Goal: Task Accomplishment & Management: Manage account settings

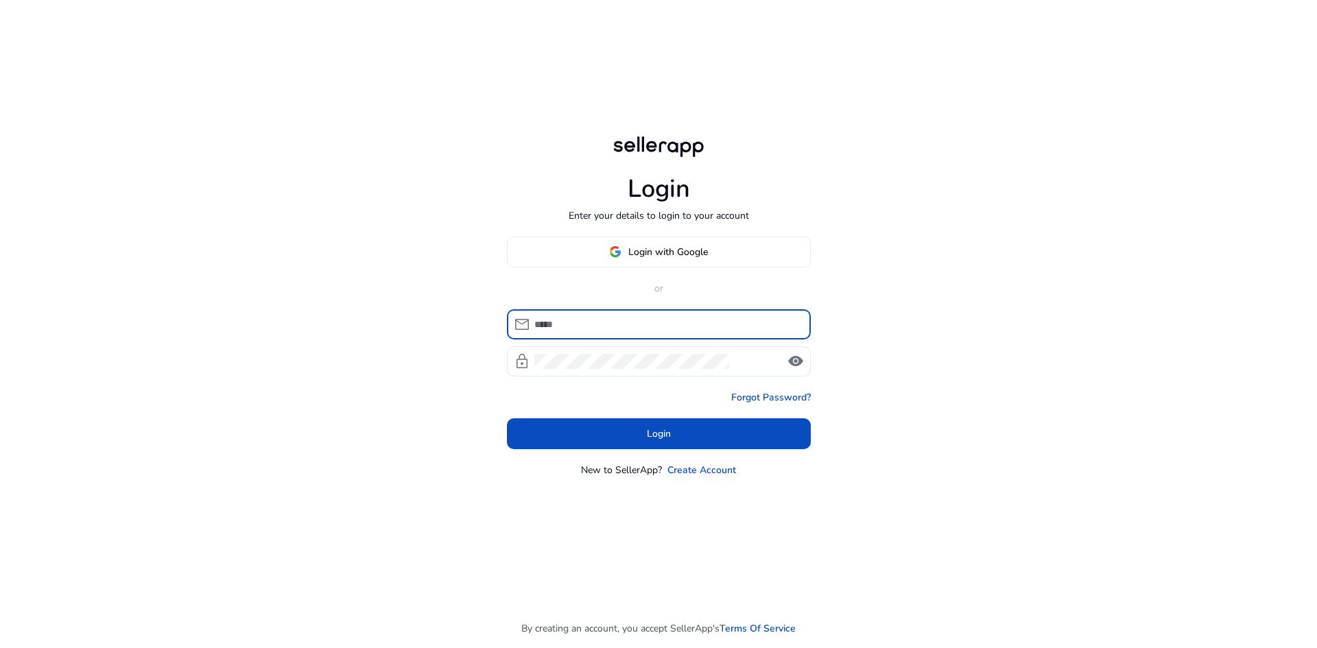
click at [608, 329] on input at bounding box center [668, 324] width 266 height 15
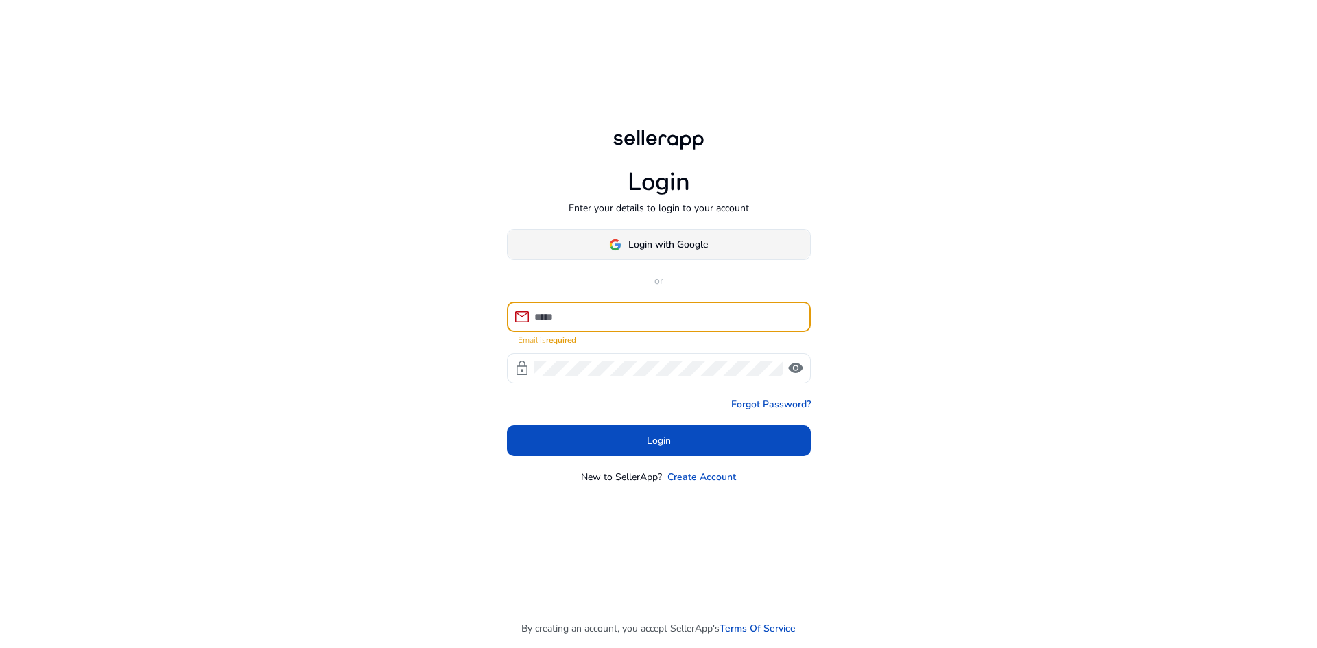
click at [708, 239] on button "Login with Google" at bounding box center [659, 244] width 304 height 31
click at [635, 257] on span at bounding box center [659, 244] width 303 height 33
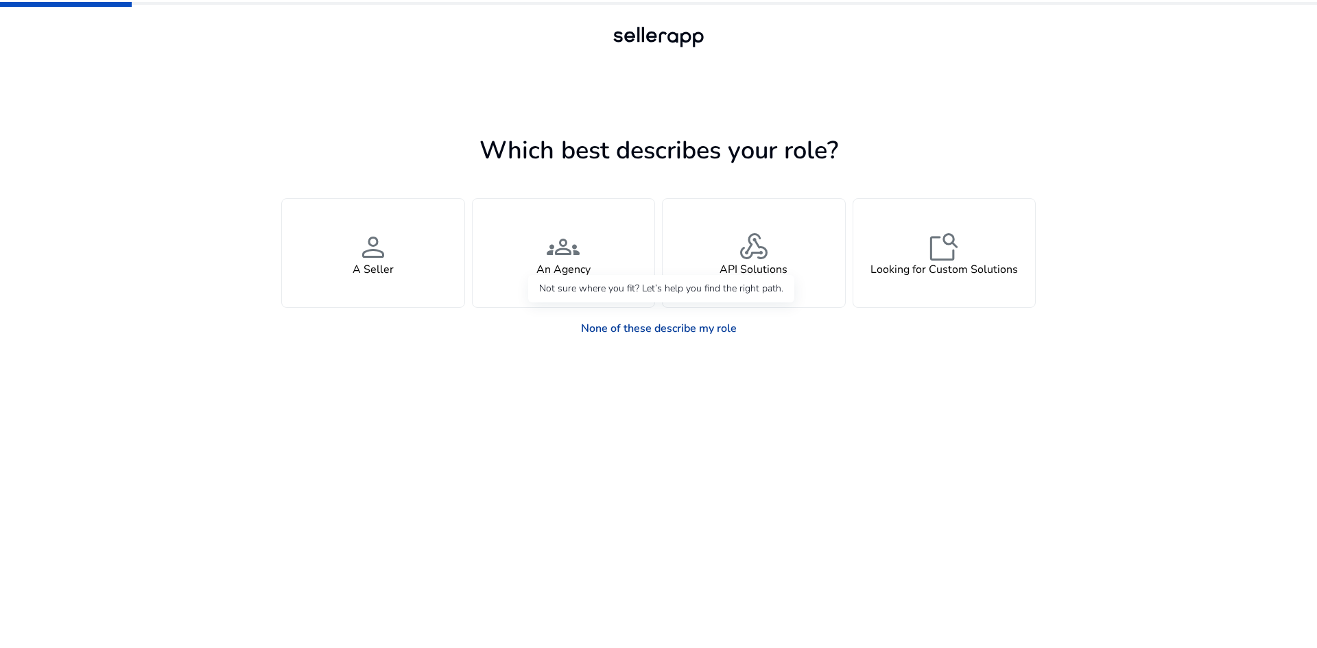
click at [609, 324] on link "None of these describe my role" at bounding box center [659, 328] width 178 height 27
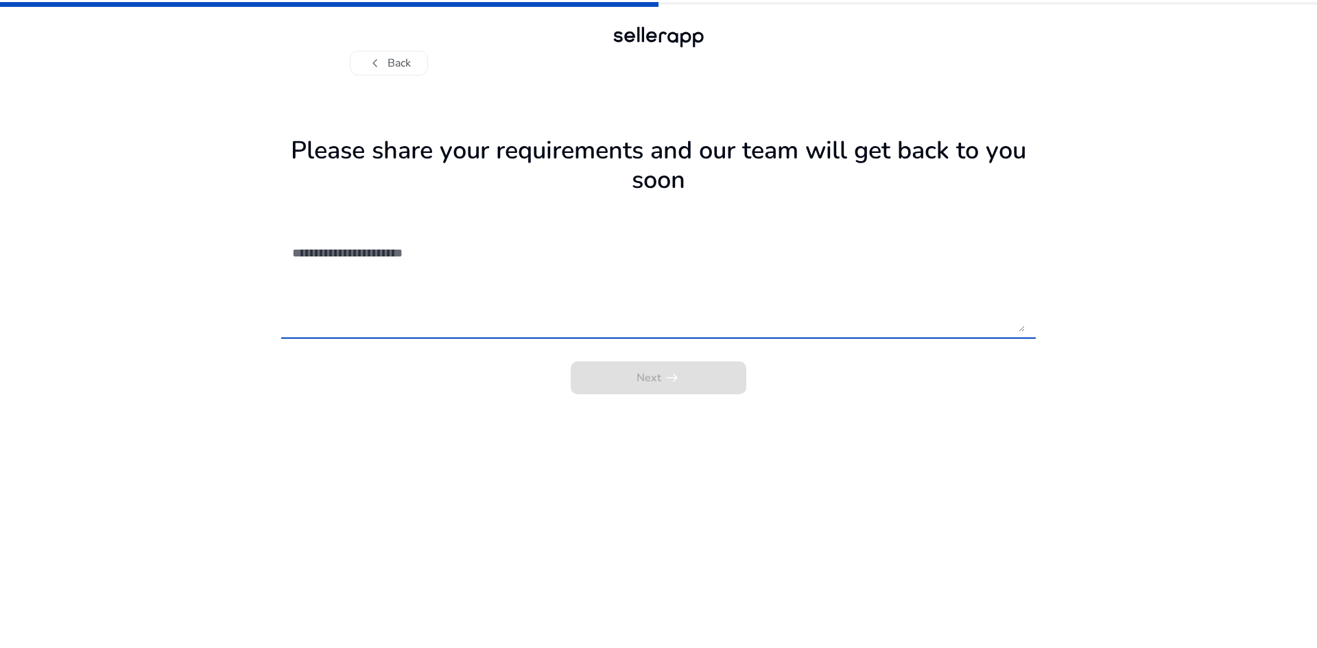
click at [683, 382] on div "Next arrow_right_alt" at bounding box center [658, 373] width 755 height 41
click at [413, 252] on textarea at bounding box center [658, 283] width 733 height 97
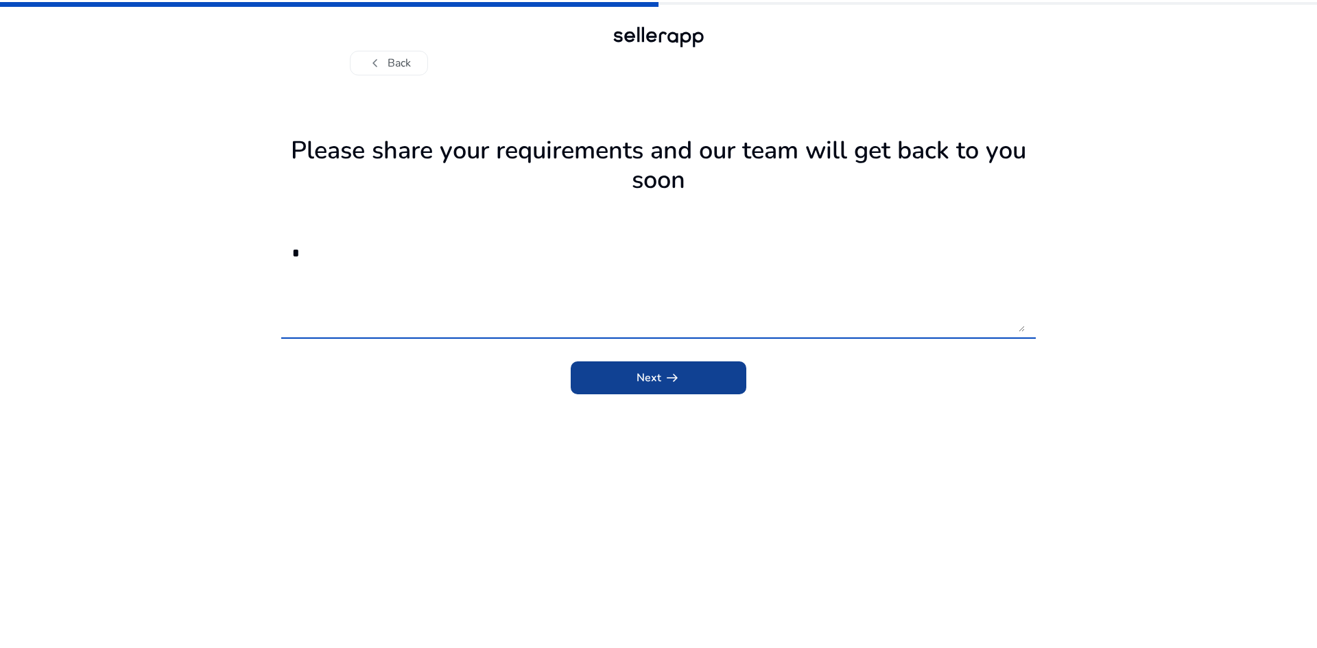
type textarea "*"
click at [605, 373] on span "submit" at bounding box center [659, 378] width 176 height 33
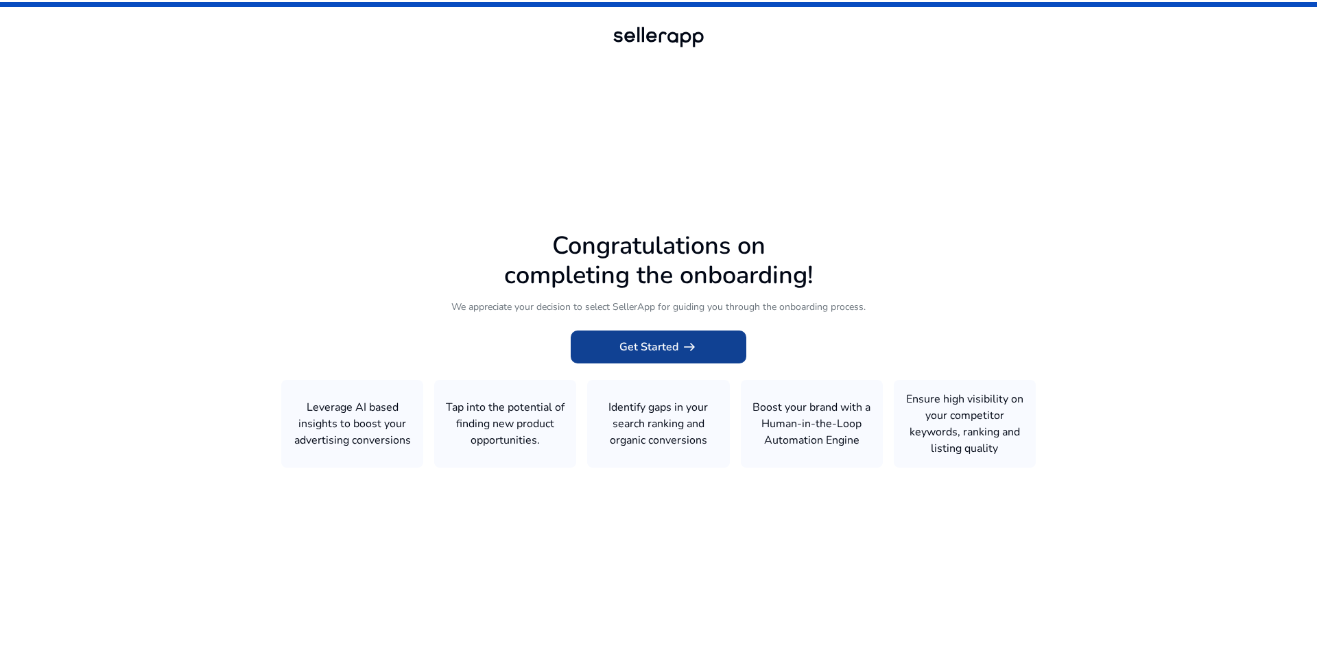
click at [672, 353] on span "Get Started arrow_right_alt" at bounding box center [659, 347] width 78 height 16
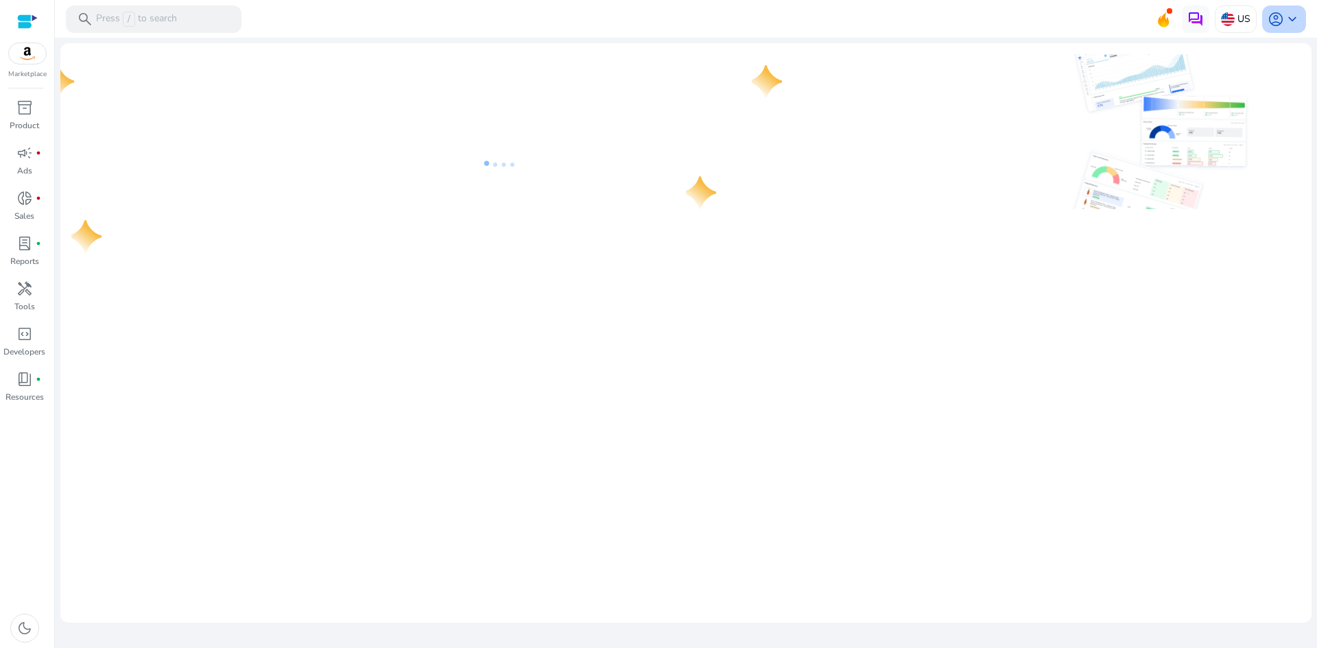
click at [1270, 23] on span "account_circle" at bounding box center [1276, 19] width 16 height 16
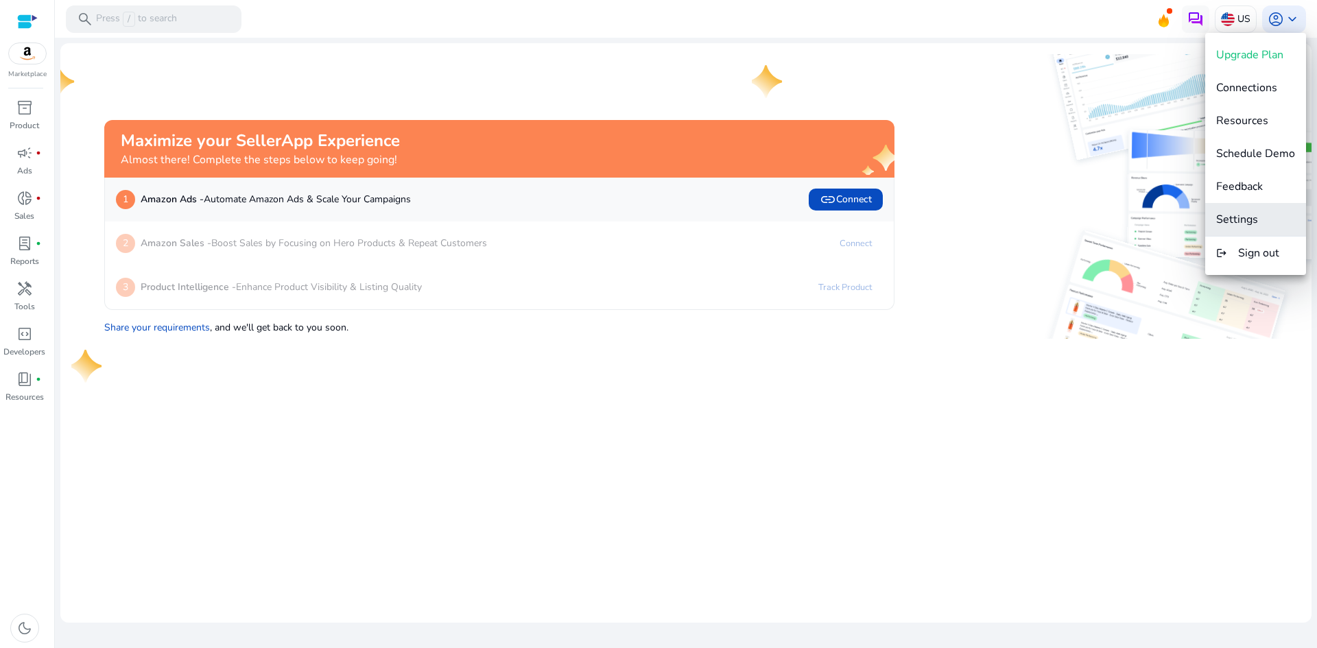
click at [1246, 206] on button "Settings" at bounding box center [1256, 219] width 101 height 33
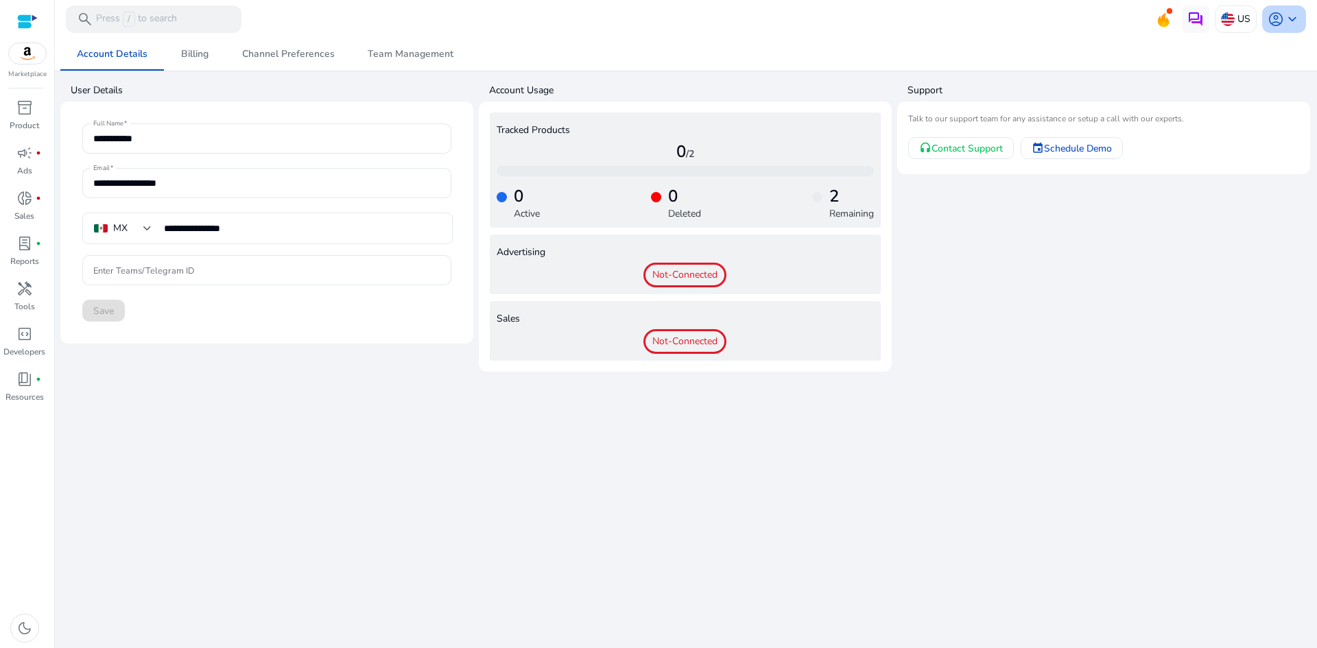
click at [1280, 14] on span "account_circle" at bounding box center [1276, 19] width 16 height 16
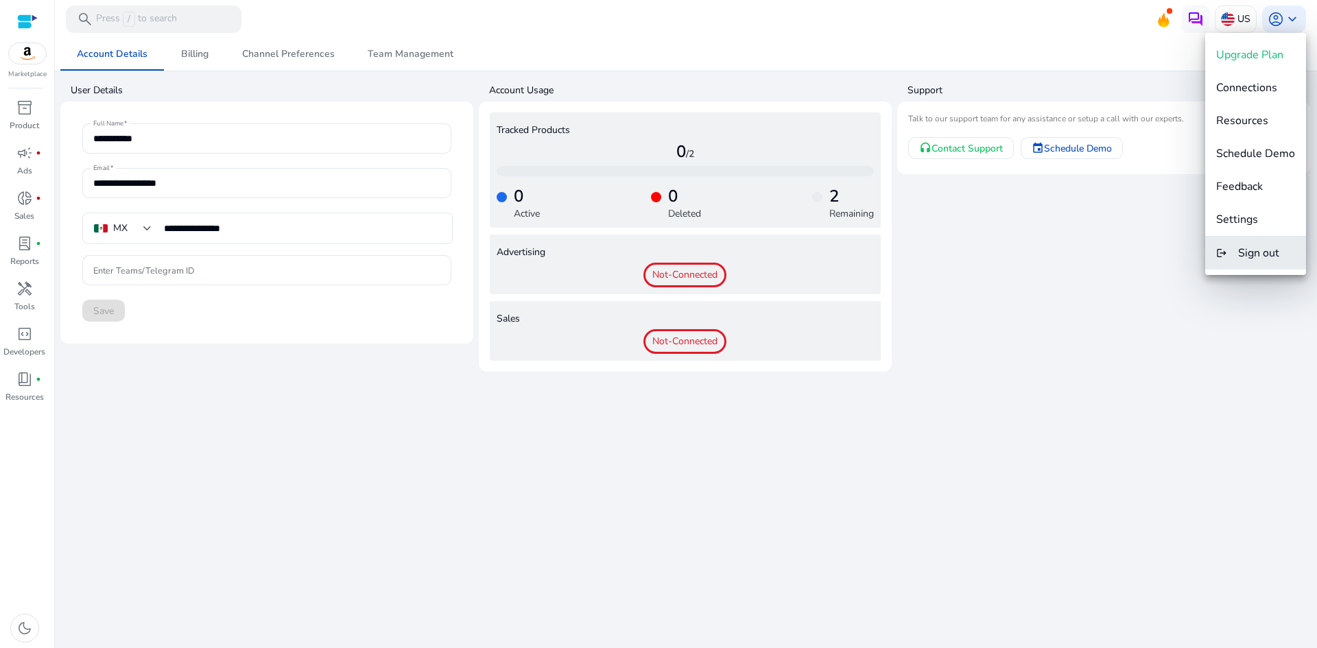
click at [1241, 261] on button "logout Sign out" at bounding box center [1256, 253] width 101 height 33
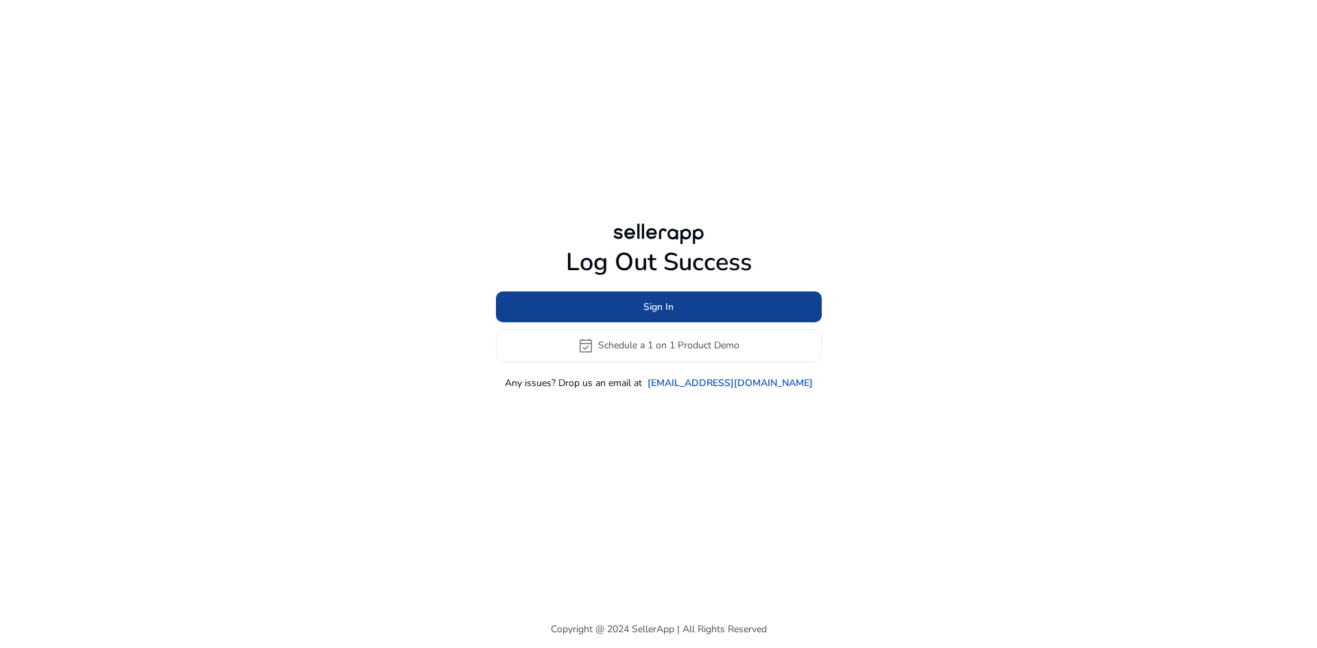
click at [646, 300] on span "Sign In" at bounding box center [659, 307] width 30 height 14
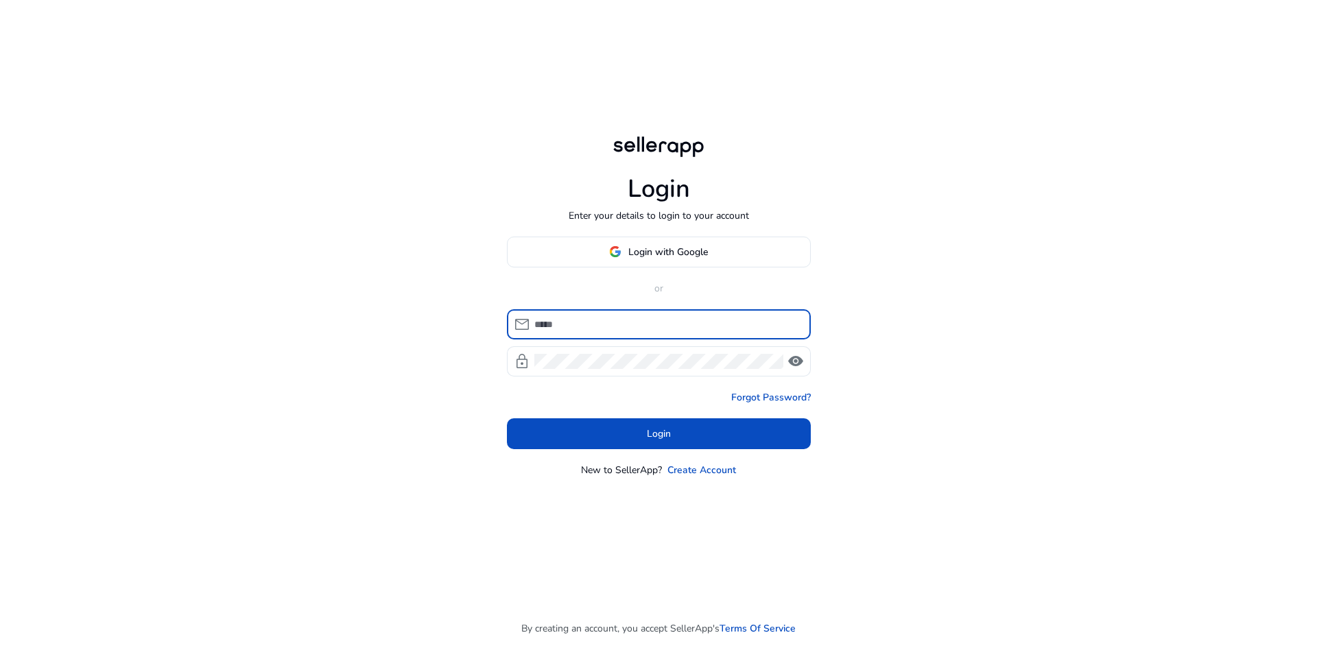
click at [558, 331] on input at bounding box center [668, 324] width 266 height 15
paste input "**********"
type input "**********"
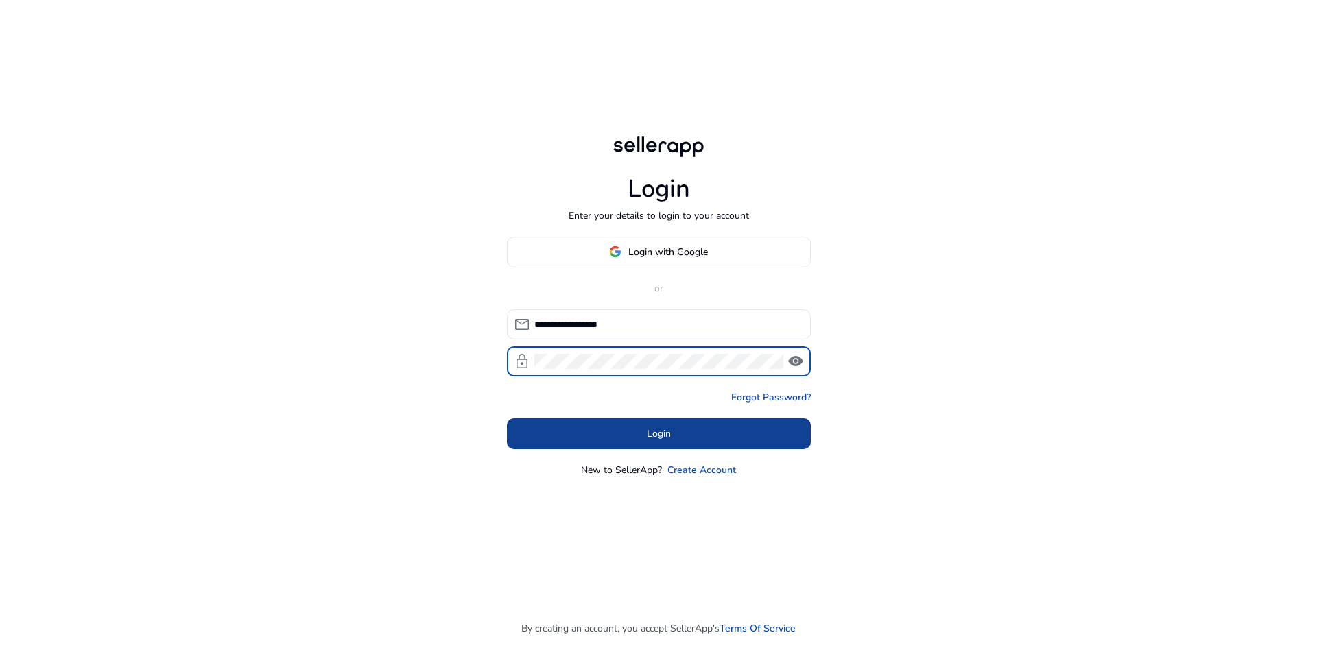
click at [634, 427] on span at bounding box center [659, 433] width 304 height 33
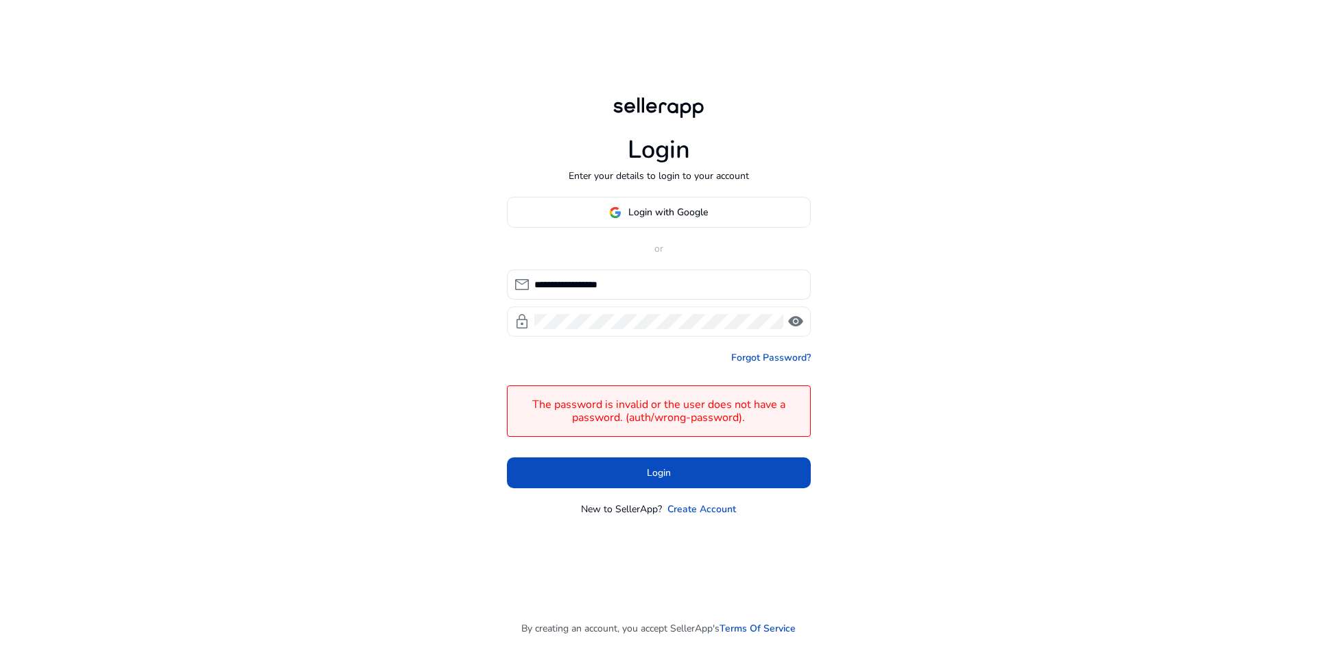
click at [804, 325] on app-icon "visibility" at bounding box center [797, 322] width 19 height 16
click at [427, 301] on div "**********" at bounding box center [658, 324] width 1317 height 648
click button "Login" at bounding box center [659, 473] width 304 height 31
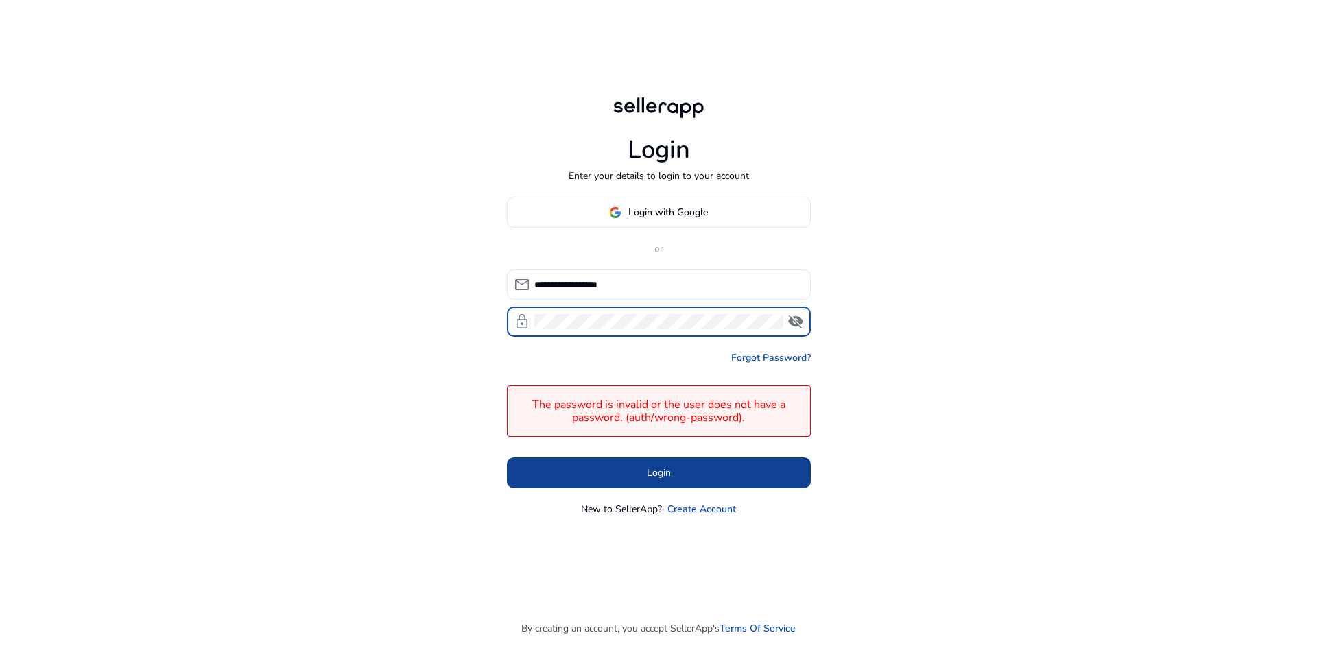
click at [598, 466] on span at bounding box center [659, 473] width 304 height 33
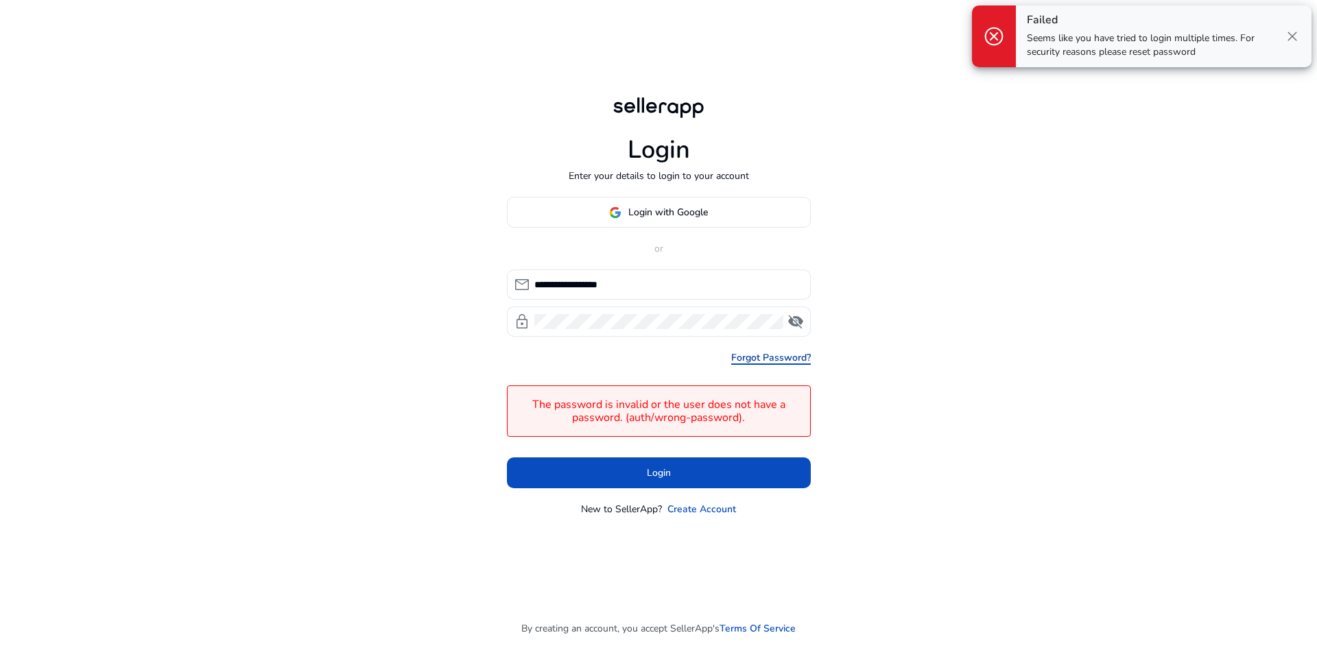
click at [784, 351] on link "Forgot Password?" at bounding box center [771, 358] width 80 height 14
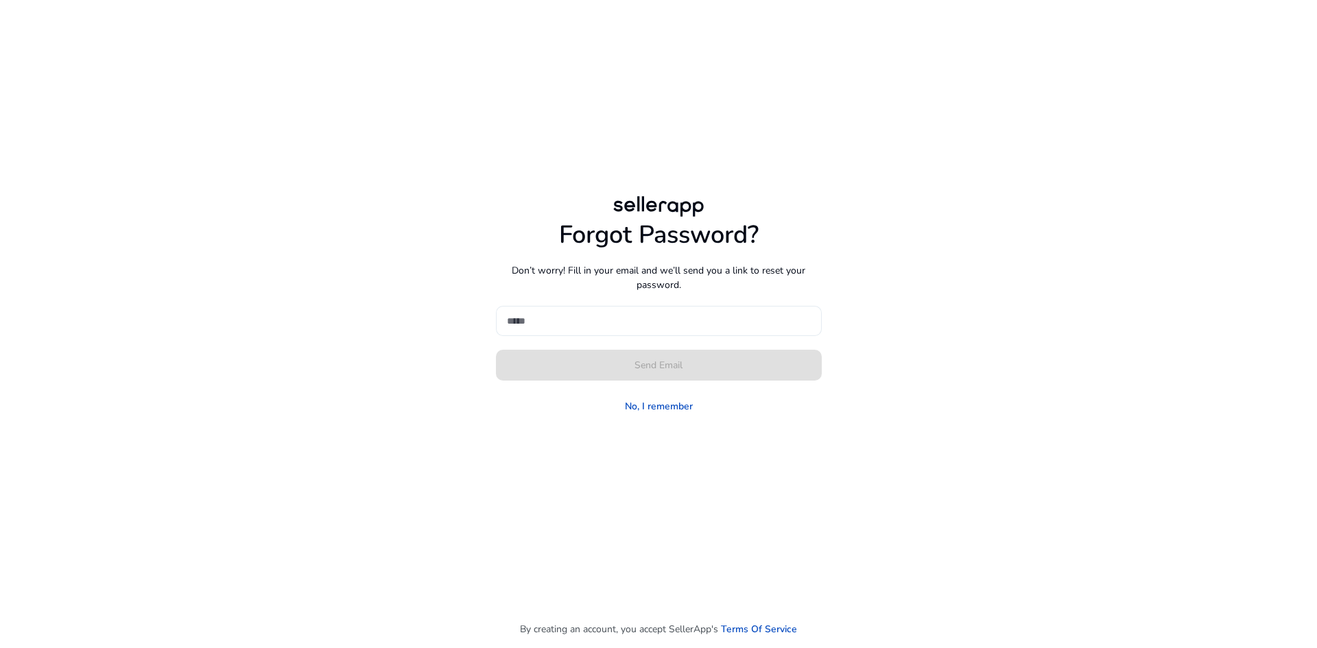
click at [539, 317] on input at bounding box center [659, 321] width 304 height 15
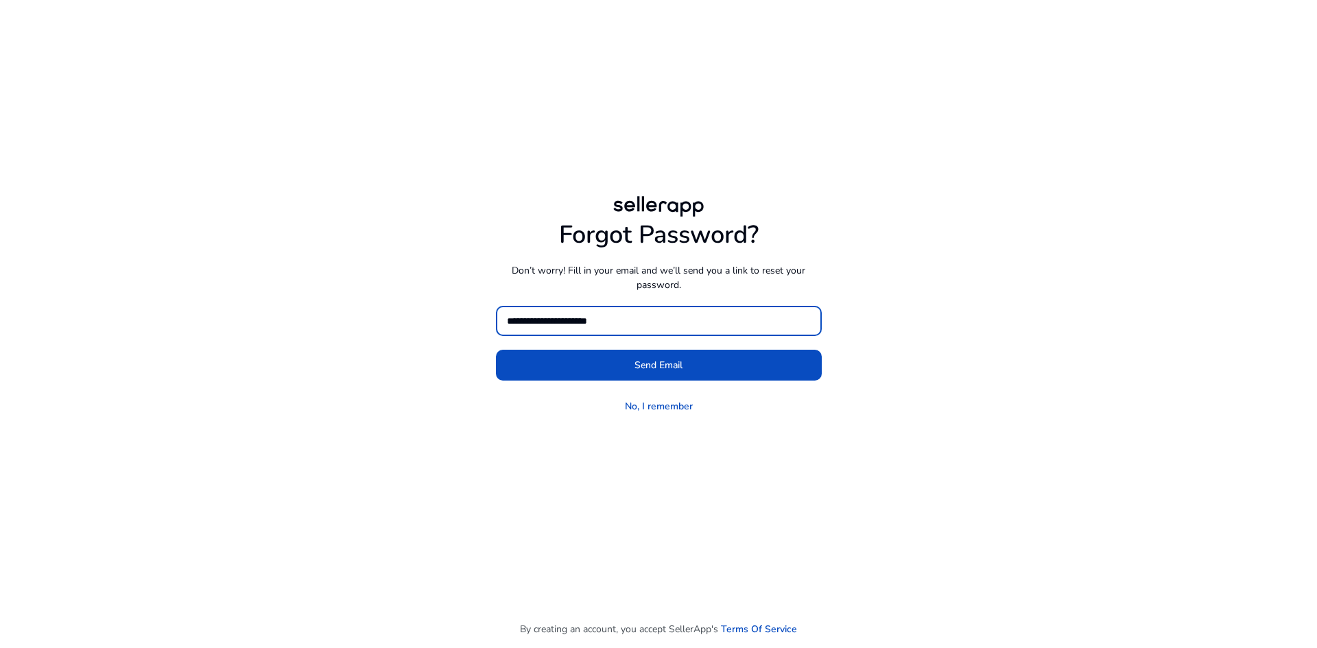
click at [537, 315] on input "**********" at bounding box center [659, 321] width 304 height 15
type input "**********"
click at [496, 350] on button "Send Email" at bounding box center [659, 365] width 326 height 31
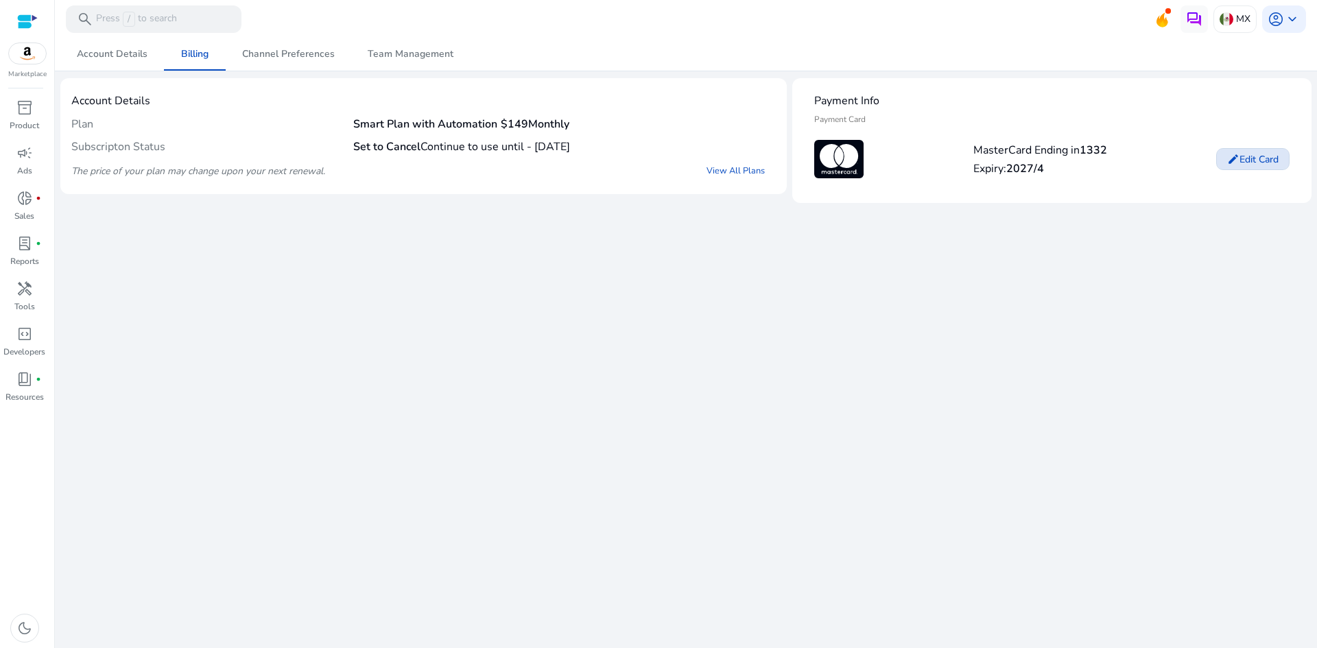
click at [1228, 159] on mat-icon "edit" at bounding box center [1234, 159] width 12 height 12
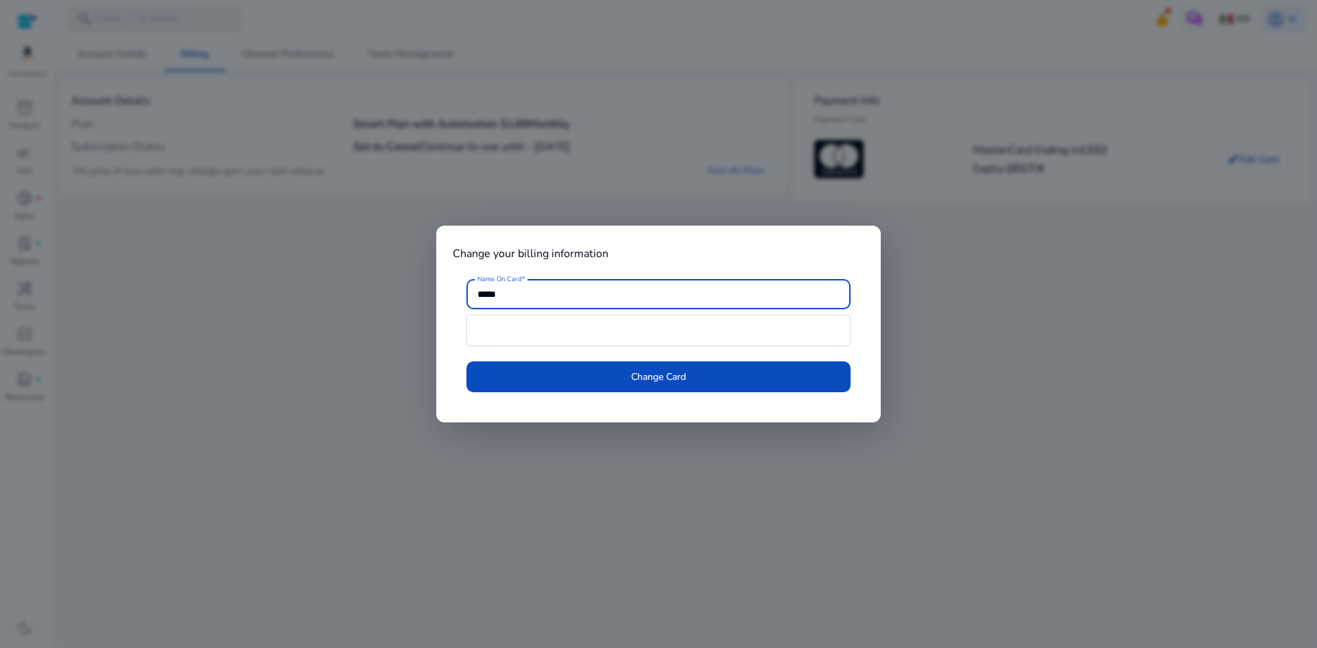
click at [571, 312] on div "Name On Card *****" at bounding box center [659, 320] width 384 height 82
drag, startPoint x: 918, startPoint y: 318, endPoint x: 902, endPoint y: 323, distance: 17.4
click at [914, 320] on div at bounding box center [658, 324] width 1317 height 648
